Goal: Information Seeking & Learning: Learn about a topic

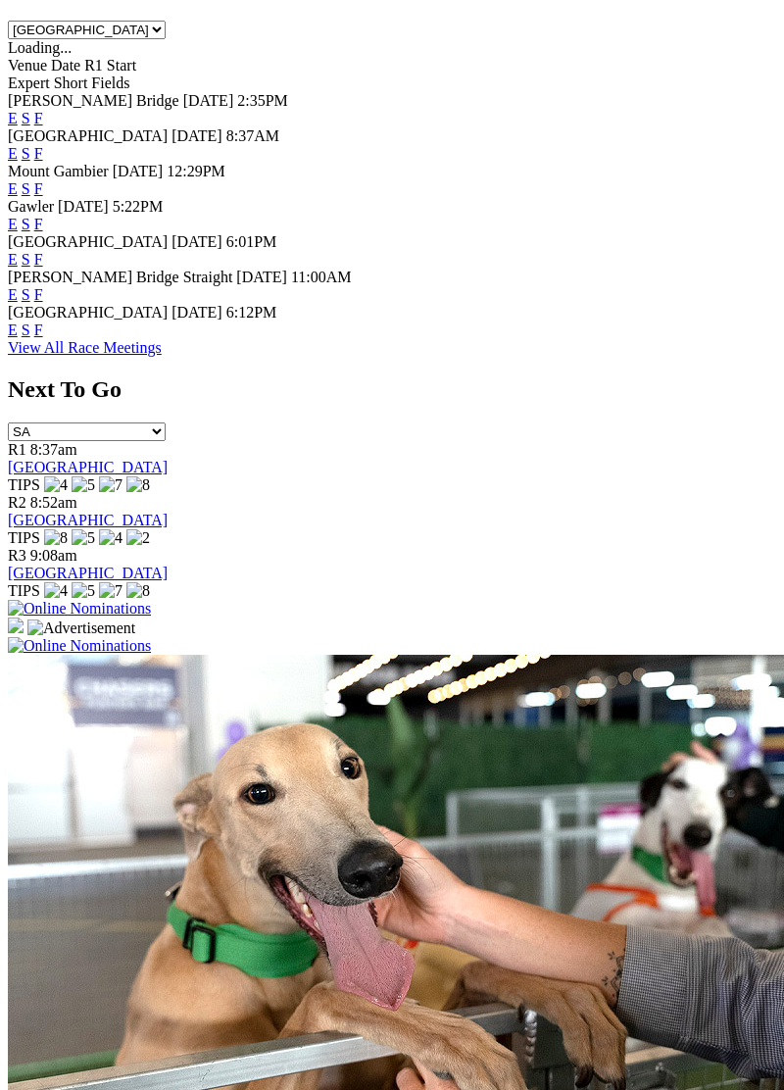
scroll to position [979, 0]
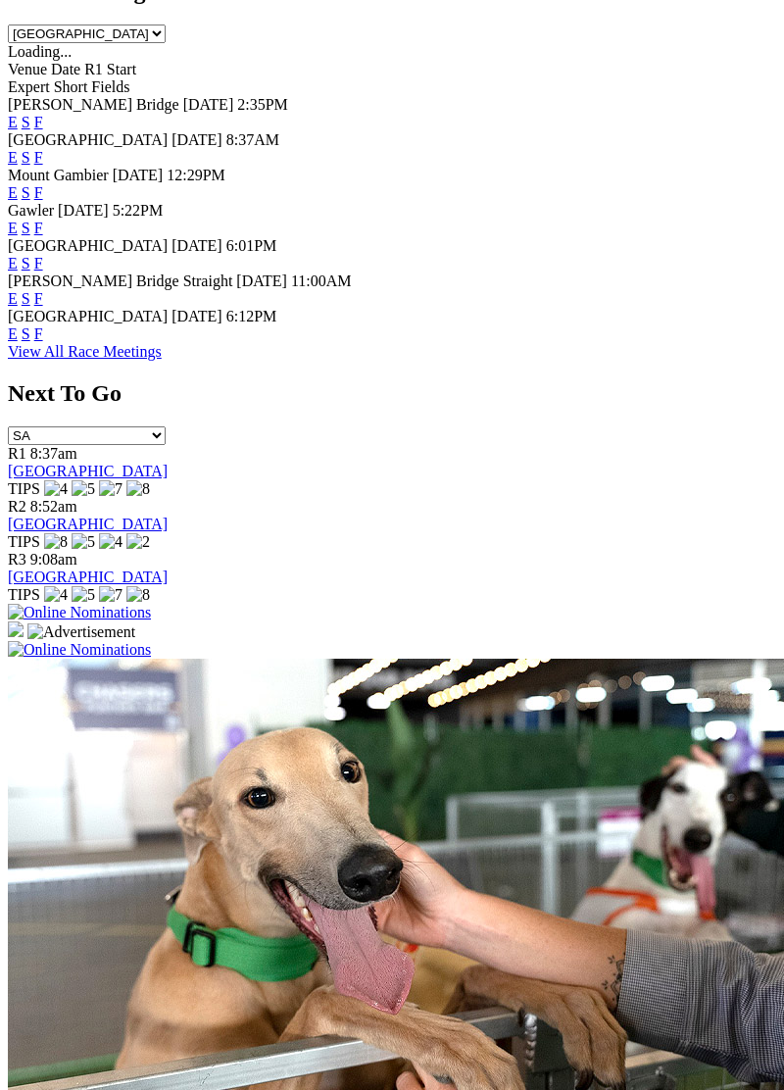
click at [162, 360] on link "View All Race Meetings" at bounding box center [85, 351] width 154 height 17
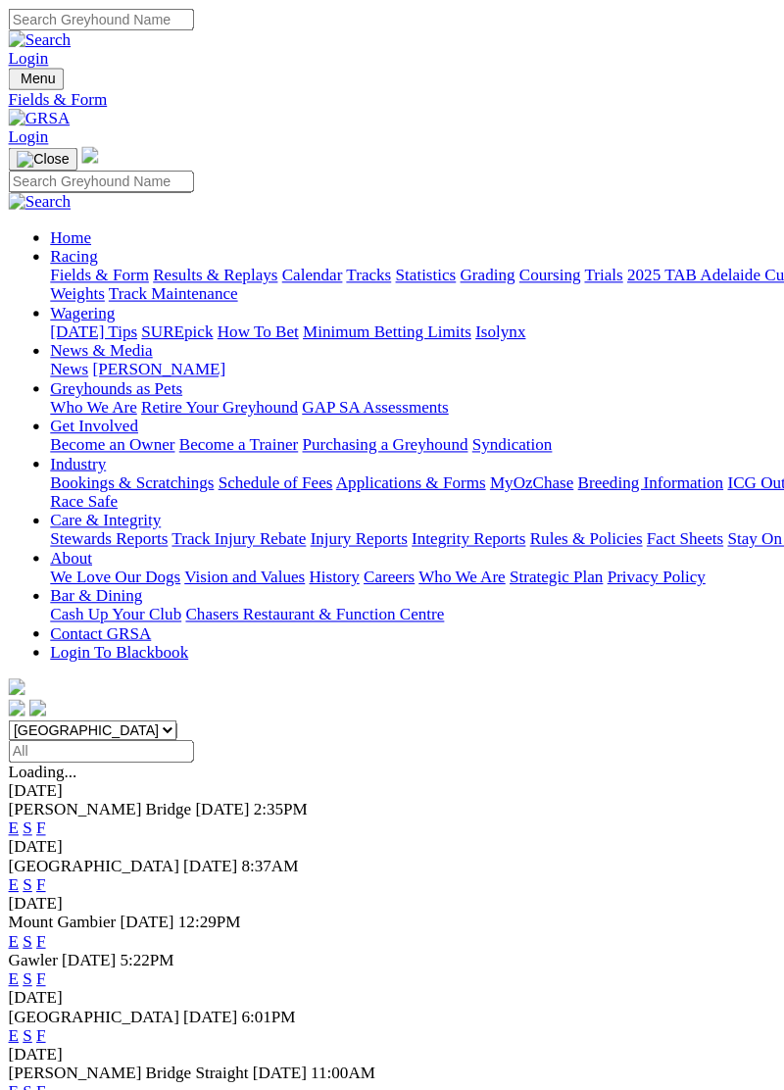
click at [42, 67] on span "Menu" at bounding box center [36, 74] width 32 height 15
click at [99, 442] on link "Industry" at bounding box center [73, 434] width 52 height 17
click at [541, 460] on link "Breeding Information" at bounding box center [609, 451] width 136 height 17
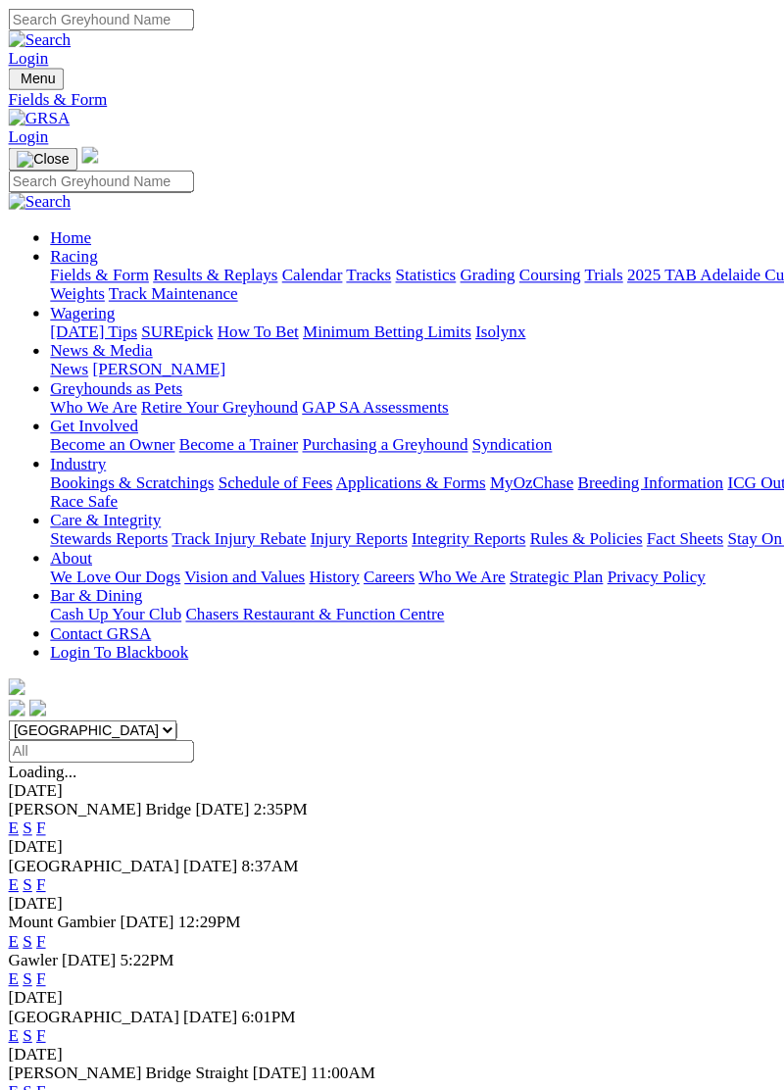
scroll to position [0, 0]
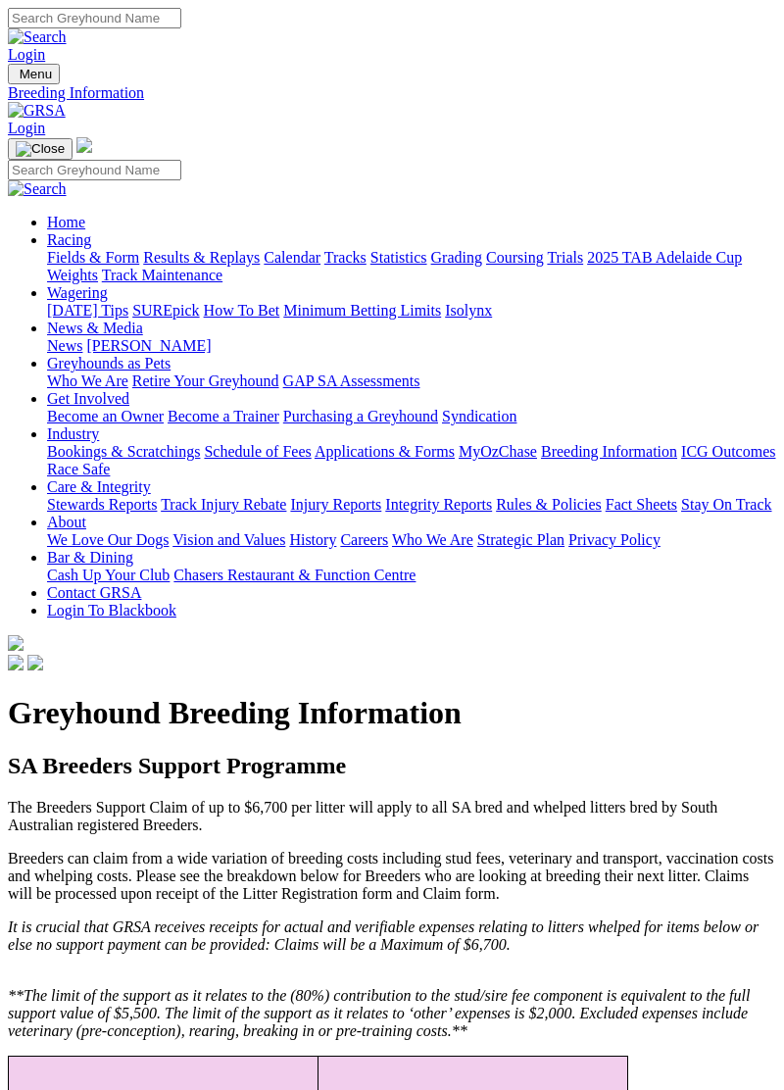
click at [16, 78] on img "Toggle navigation" at bounding box center [16, 78] width 0 height 0
click at [26, 137] on div "Home Racing Fields & Form Results & Replays Calendar Tracks Statistics Grading …" at bounding box center [392, 405] width 769 height 537
click at [129, 390] on link "Get Involved" at bounding box center [88, 398] width 82 height 17
click at [168, 425] on link "Become a Trainer" at bounding box center [224, 416] width 112 height 17
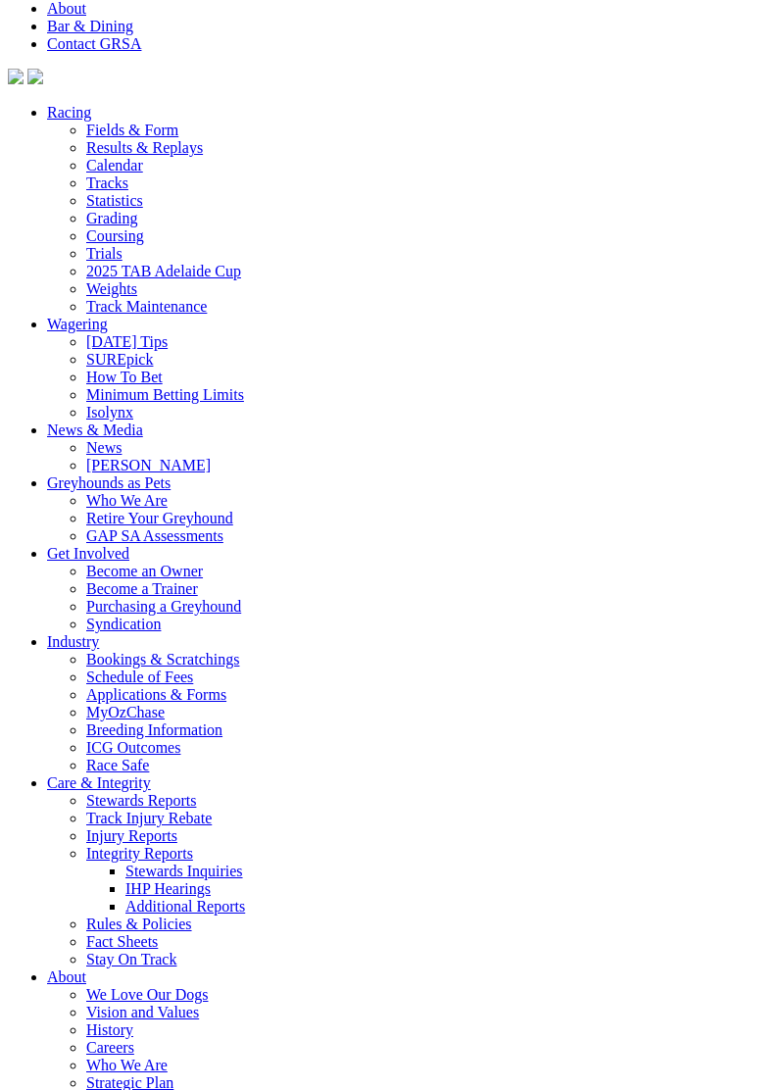
scroll to position [3394, 0]
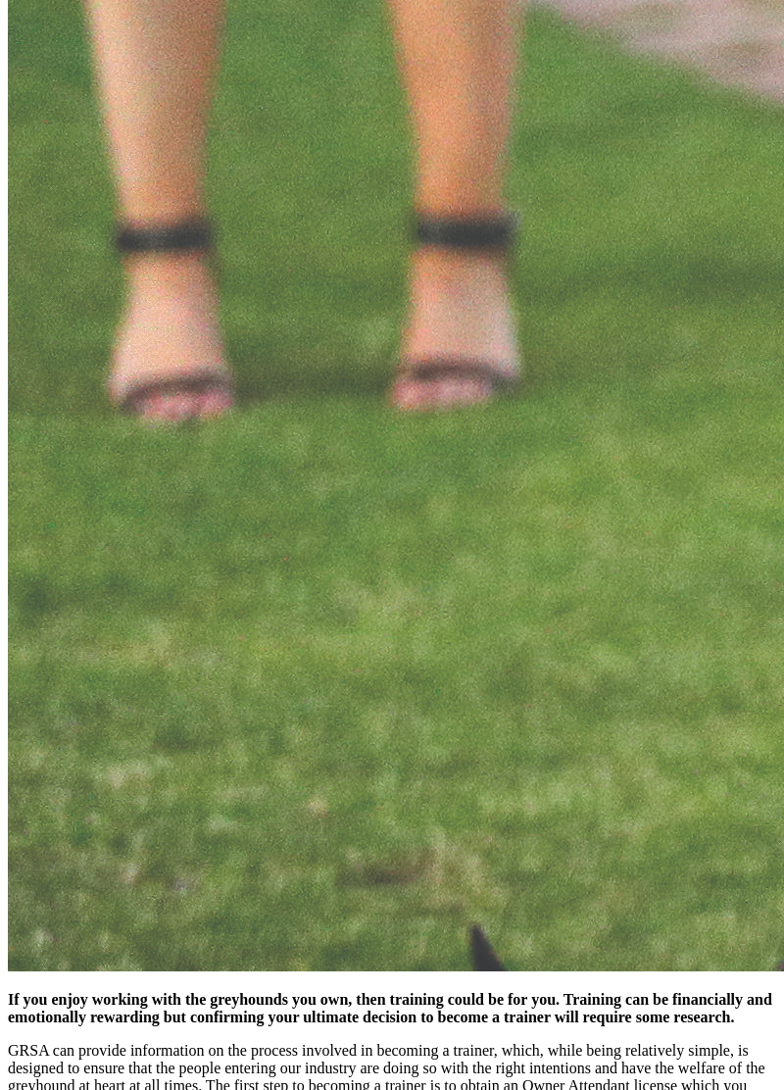
scroll to position [3489, 0]
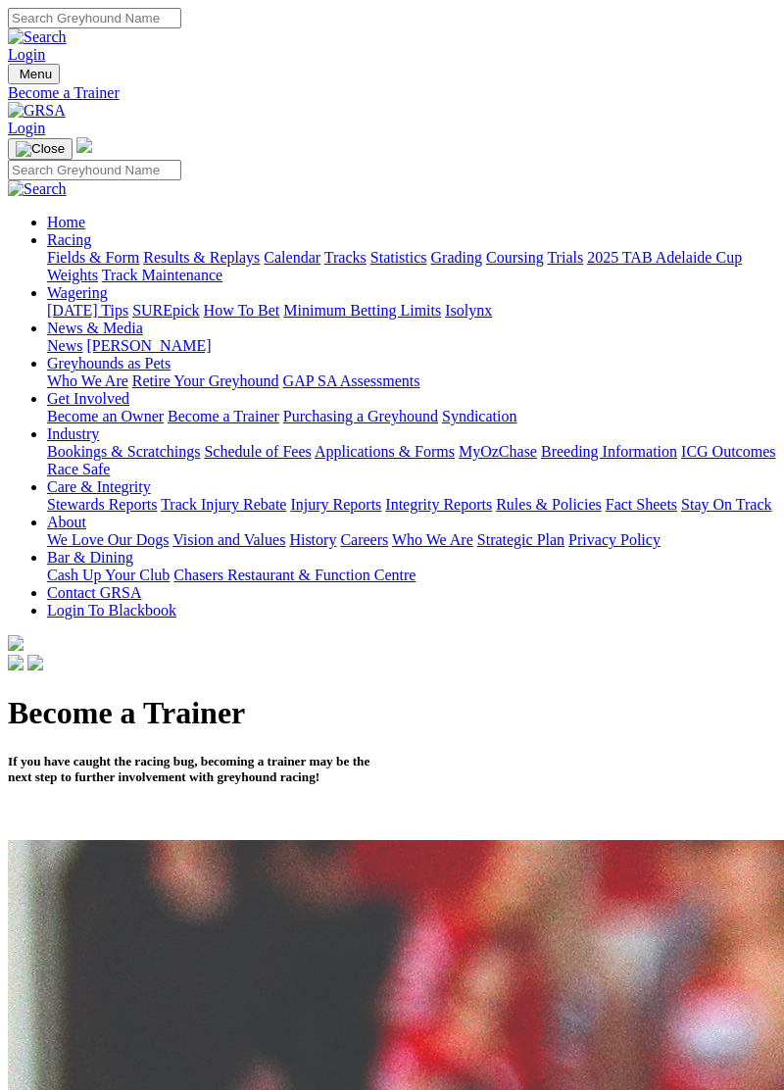
scroll to position [3489, 0]
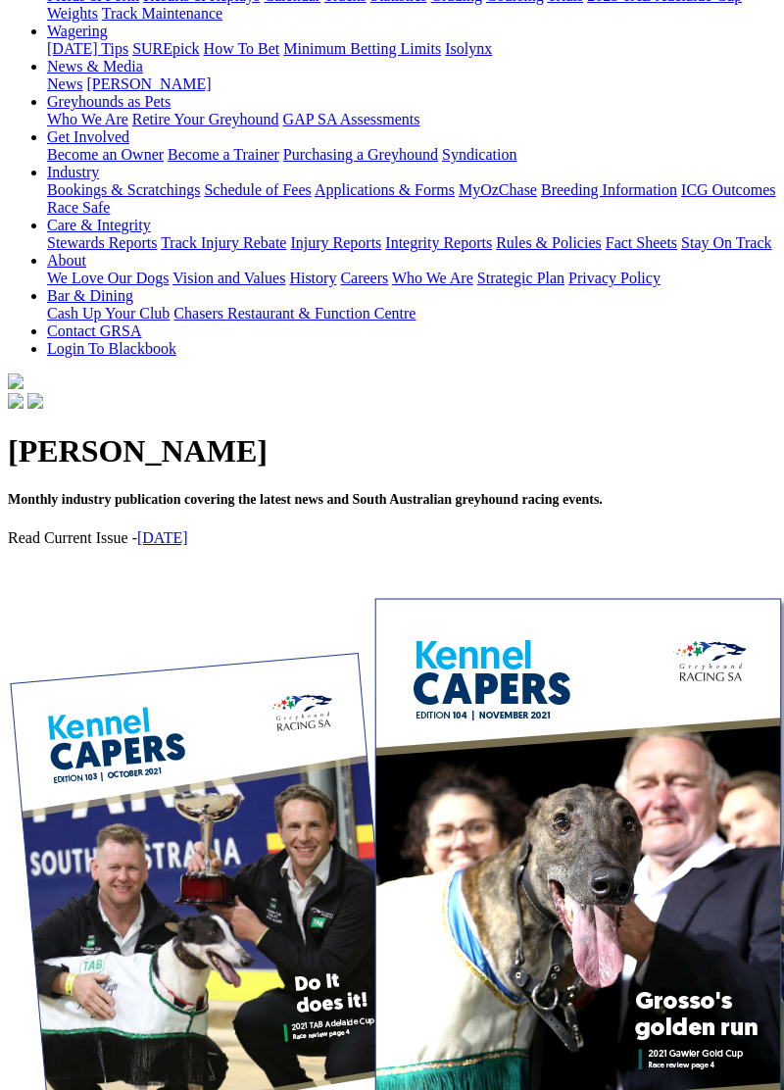
scroll to position [263, 0]
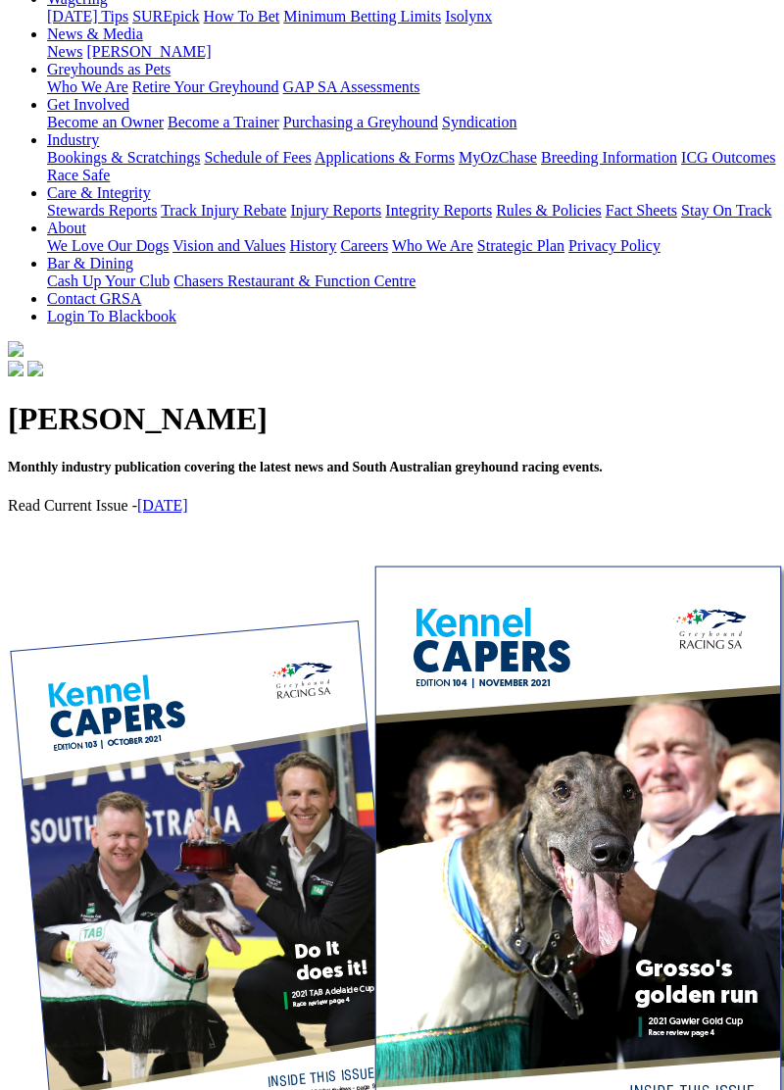
scroll to position [357, 0]
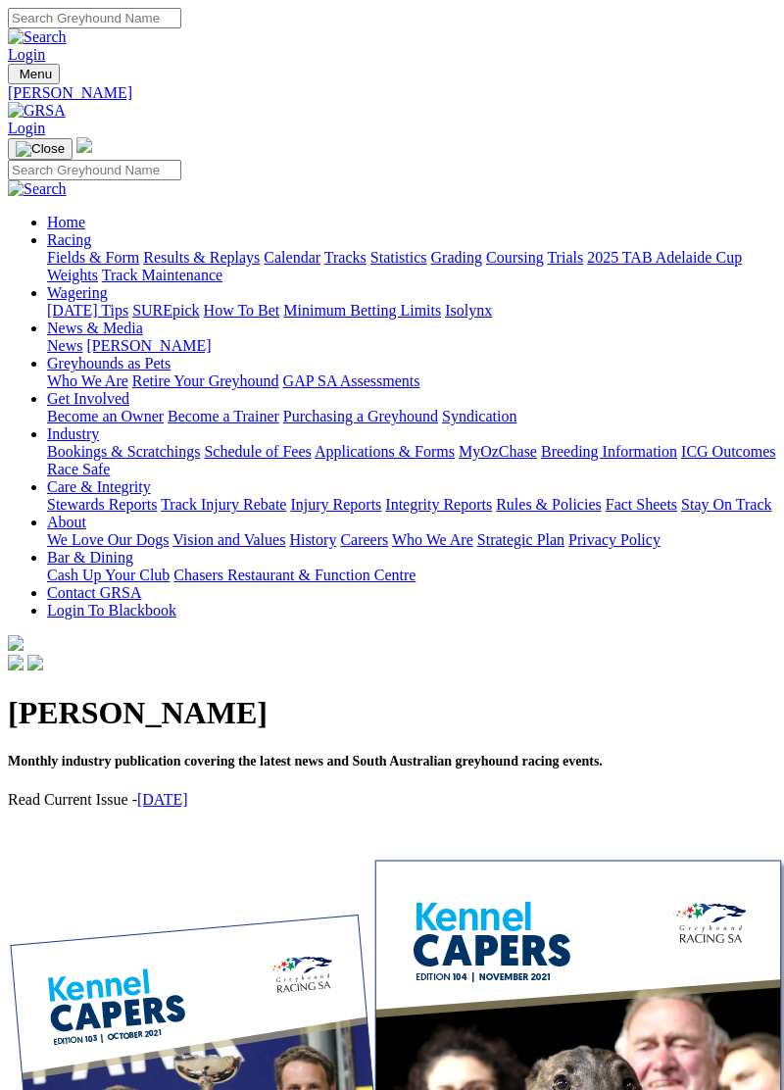
scroll to position [357, 0]
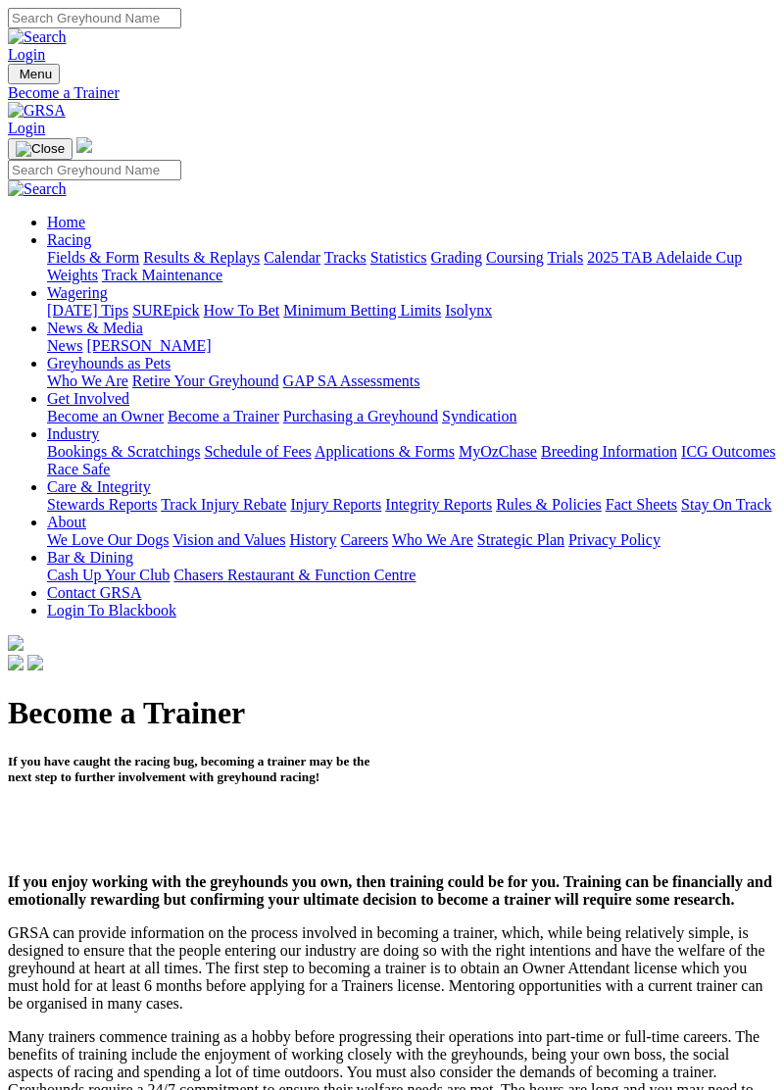
scroll to position [3489, 0]
